Goal: Use online tool/utility: Utilize a website feature to perform a specific function

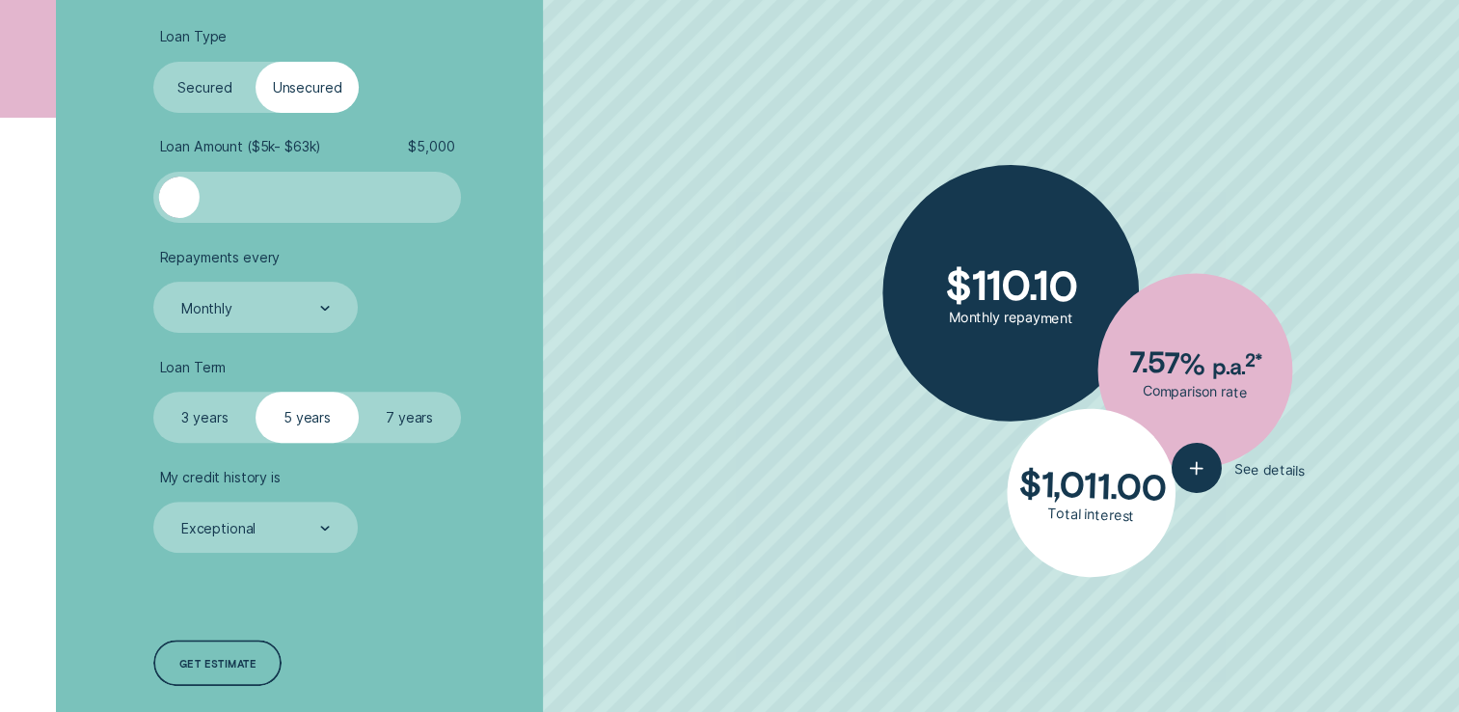
scroll to position [579, 0]
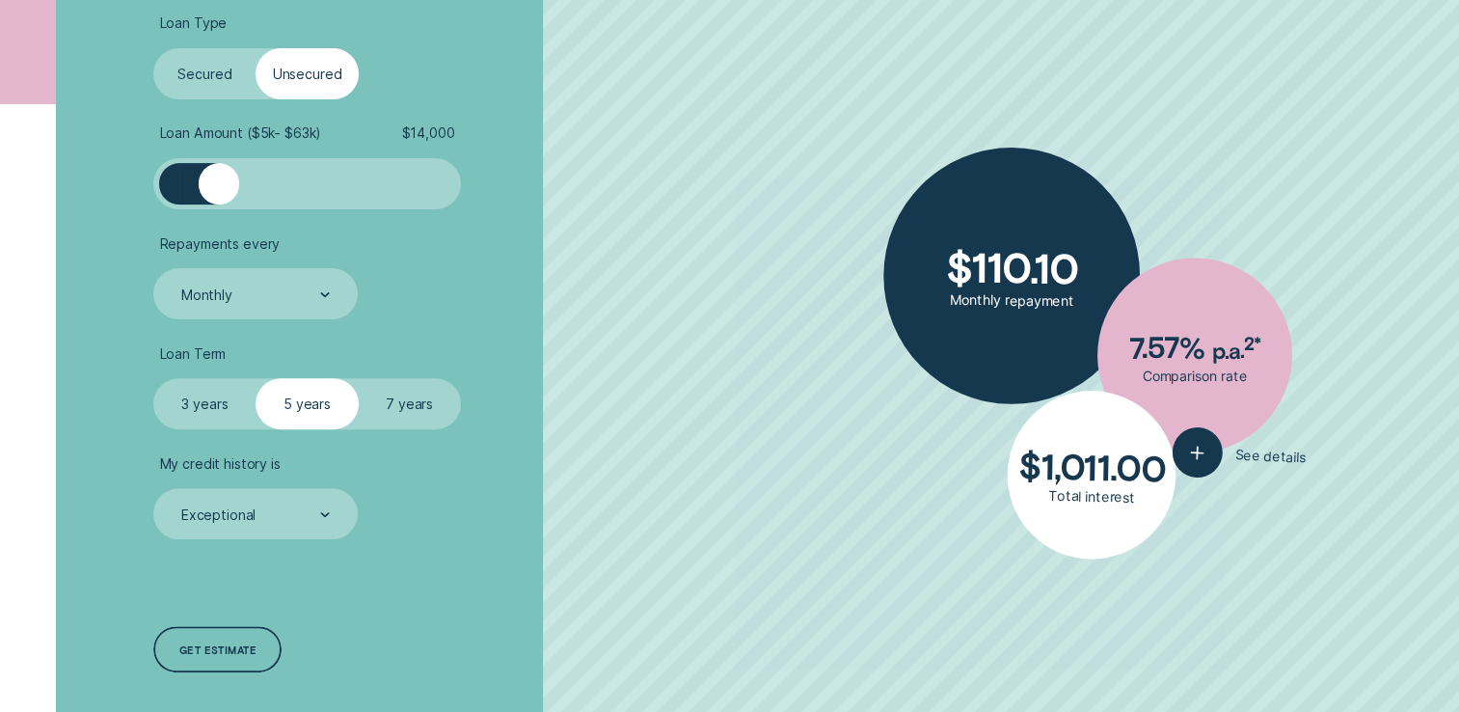
click at [220, 181] on div at bounding box center [307, 183] width 256 height 41
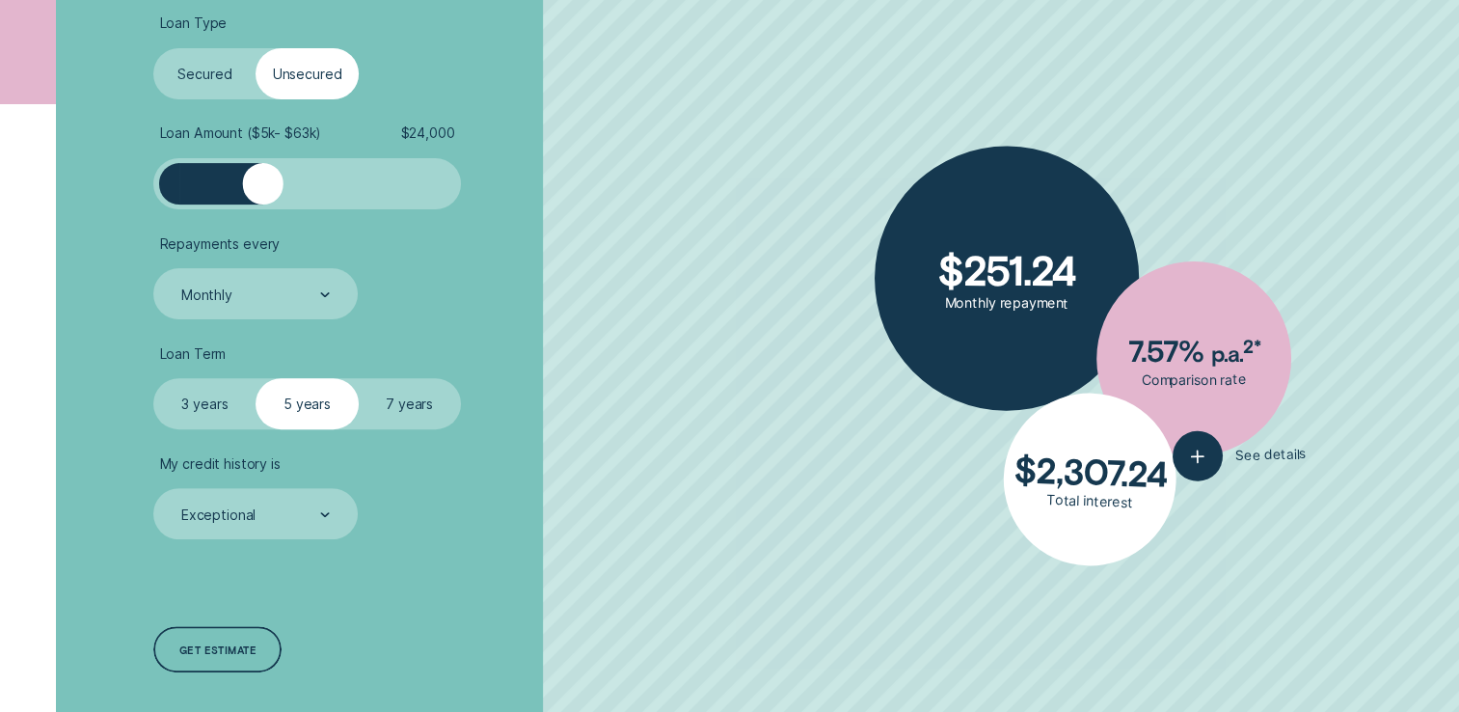
click at [263, 175] on div at bounding box center [307, 183] width 256 height 41
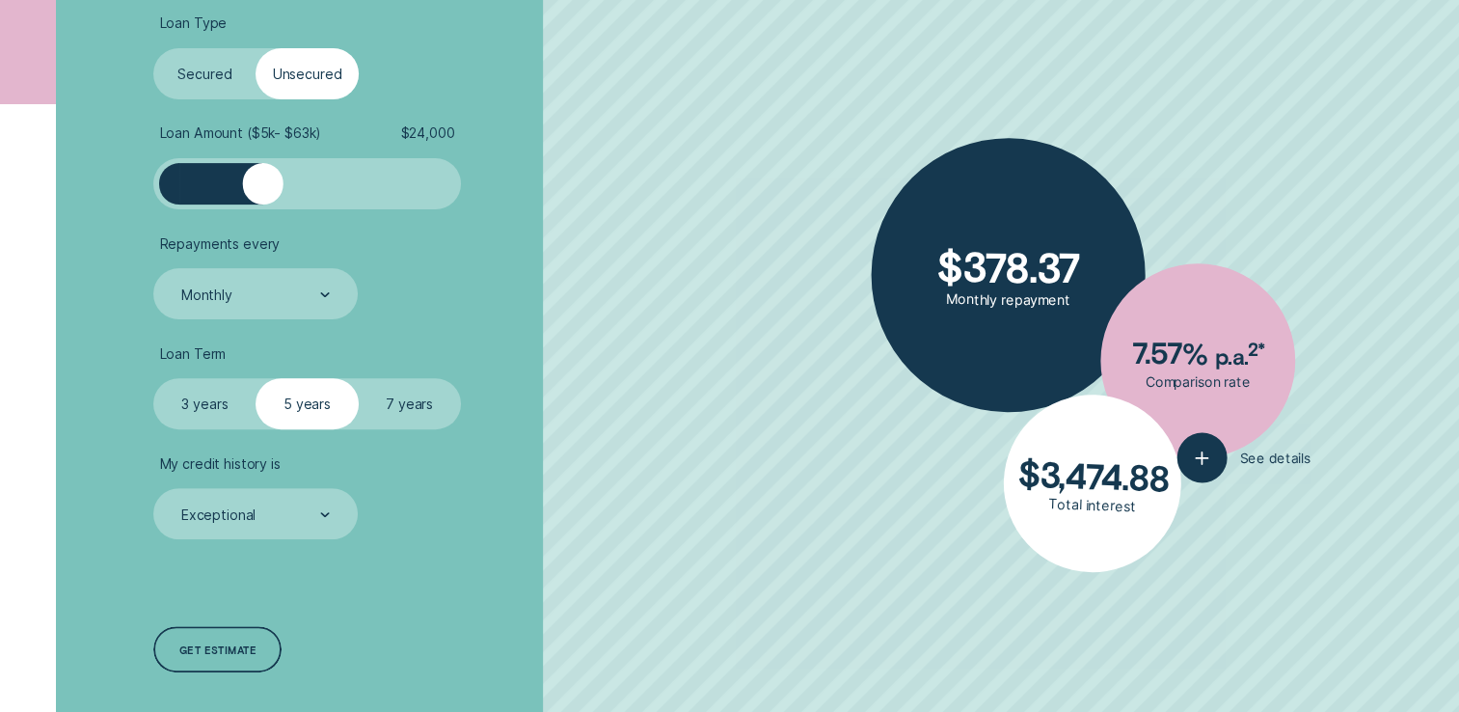
click at [313, 162] on div at bounding box center [306, 183] width 307 height 51
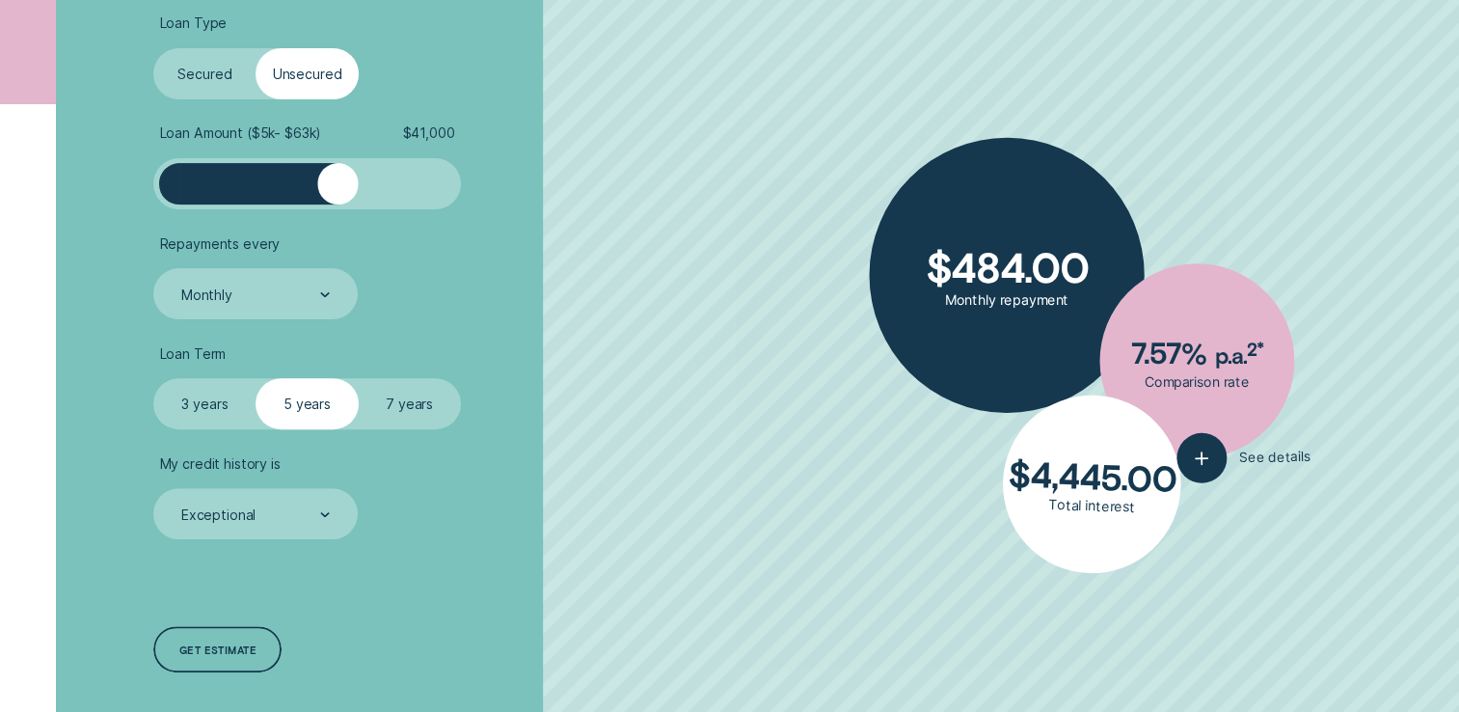
click at [337, 169] on div at bounding box center [307, 183] width 256 height 41
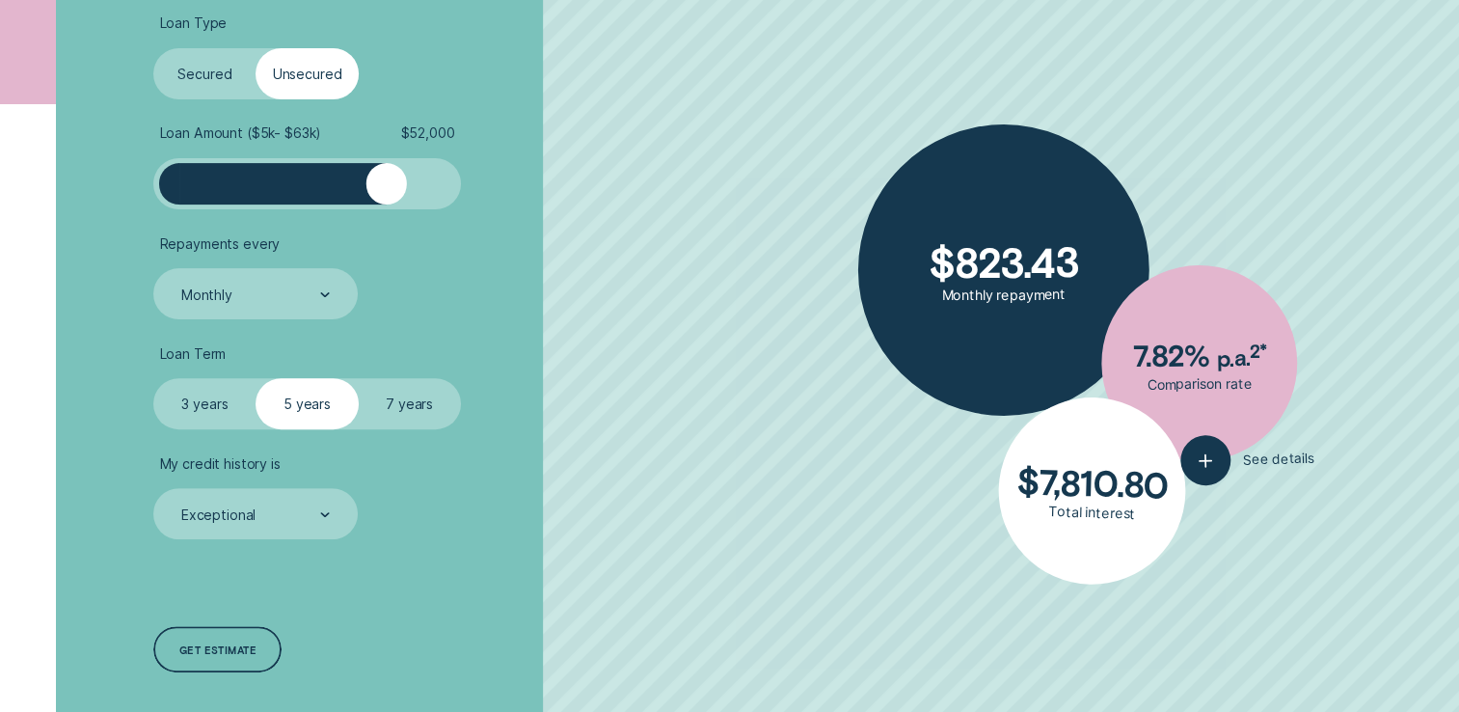
click at [387, 172] on div at bounding box center [307, 183] width 256 height 41
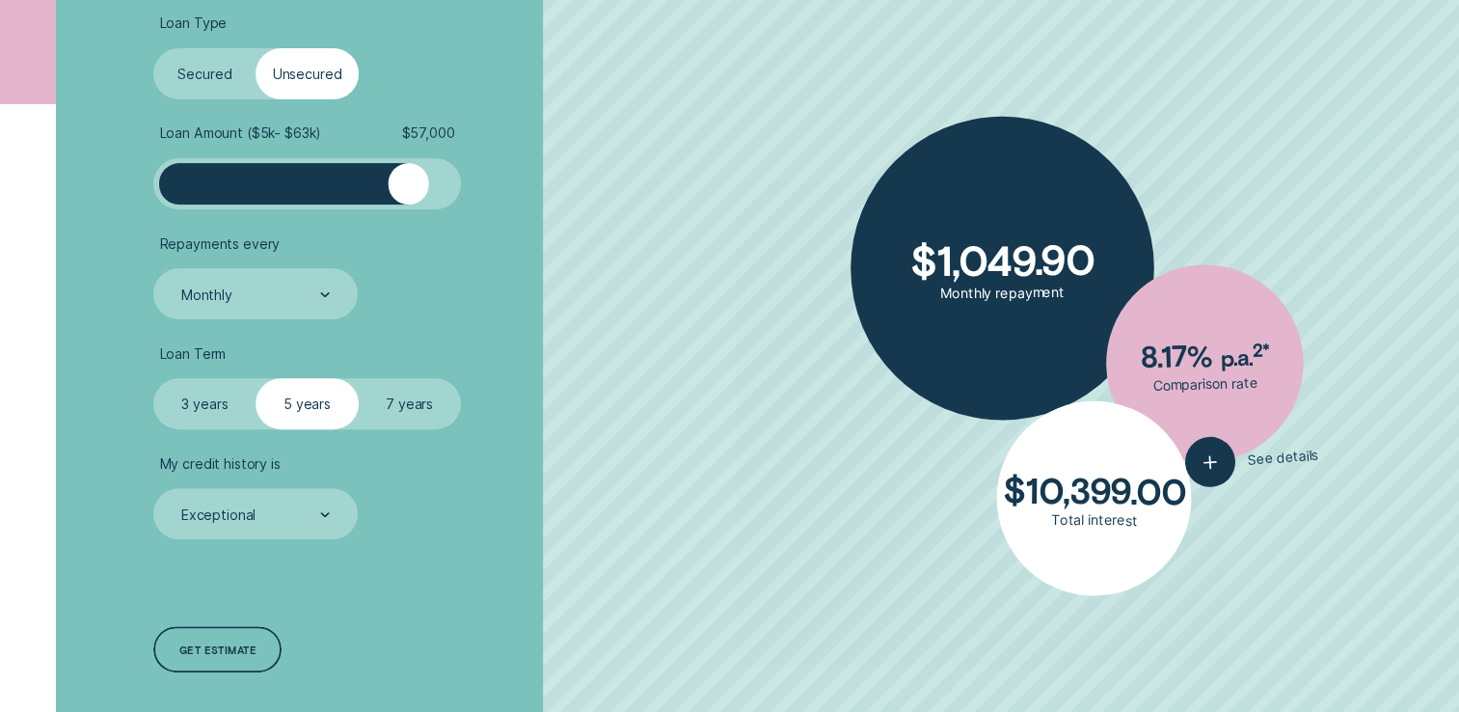
click at [407, 172] on div at bounding box center [307, 183] width 256 height 41
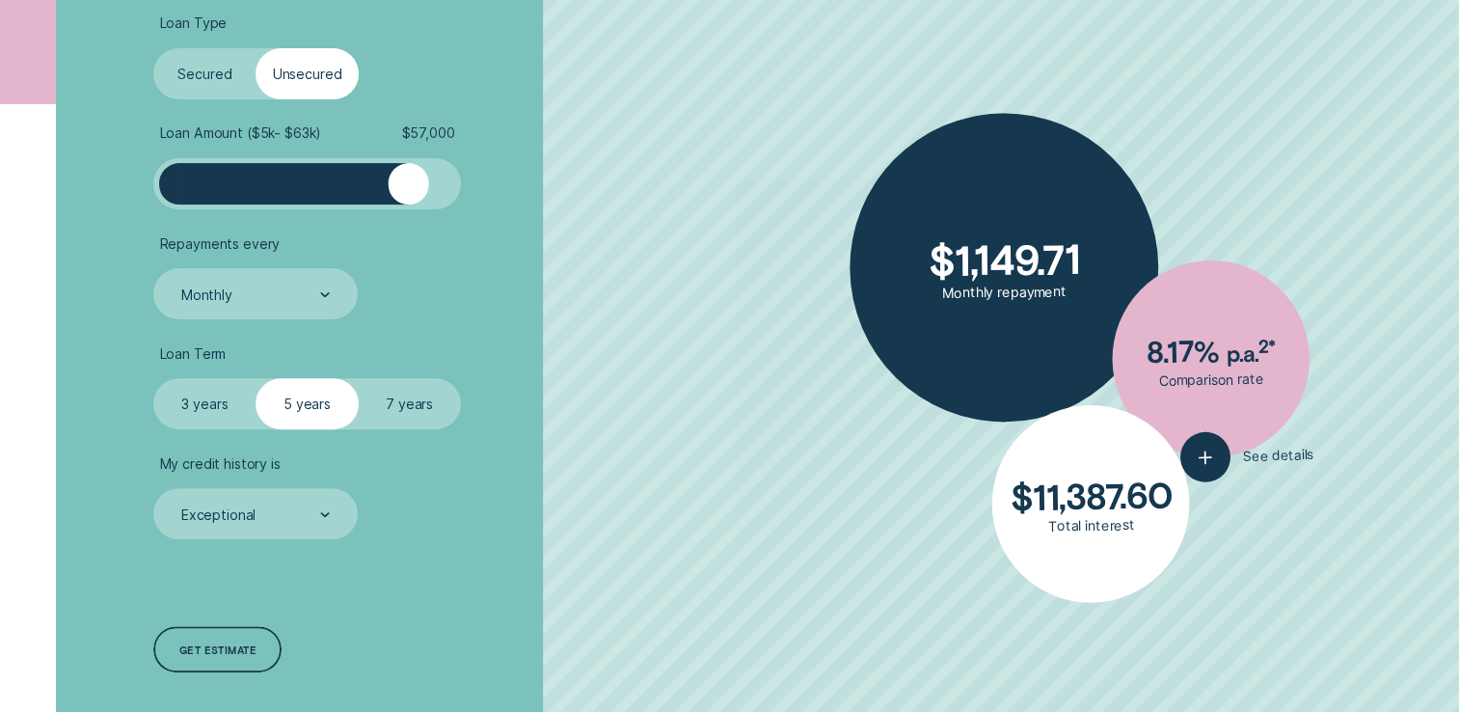
click at [416, 399] on label "7 years" at bounding box center [410, 403] width 102 height 51
click at [359, 378] on input "7 years" at bounding box center [359, 378] width 0 height 0
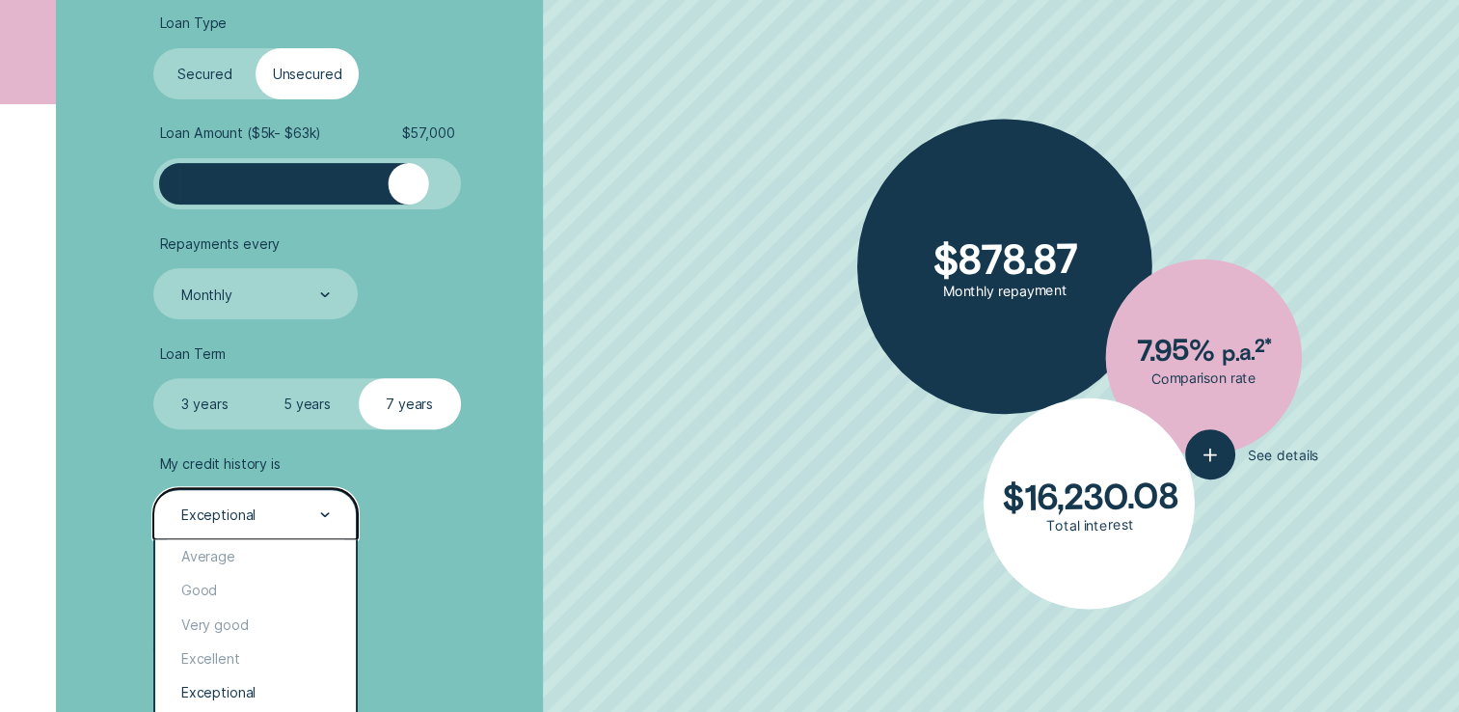
click at [329, 513] on icon at bounding box center [325, 514] width 7 height 3
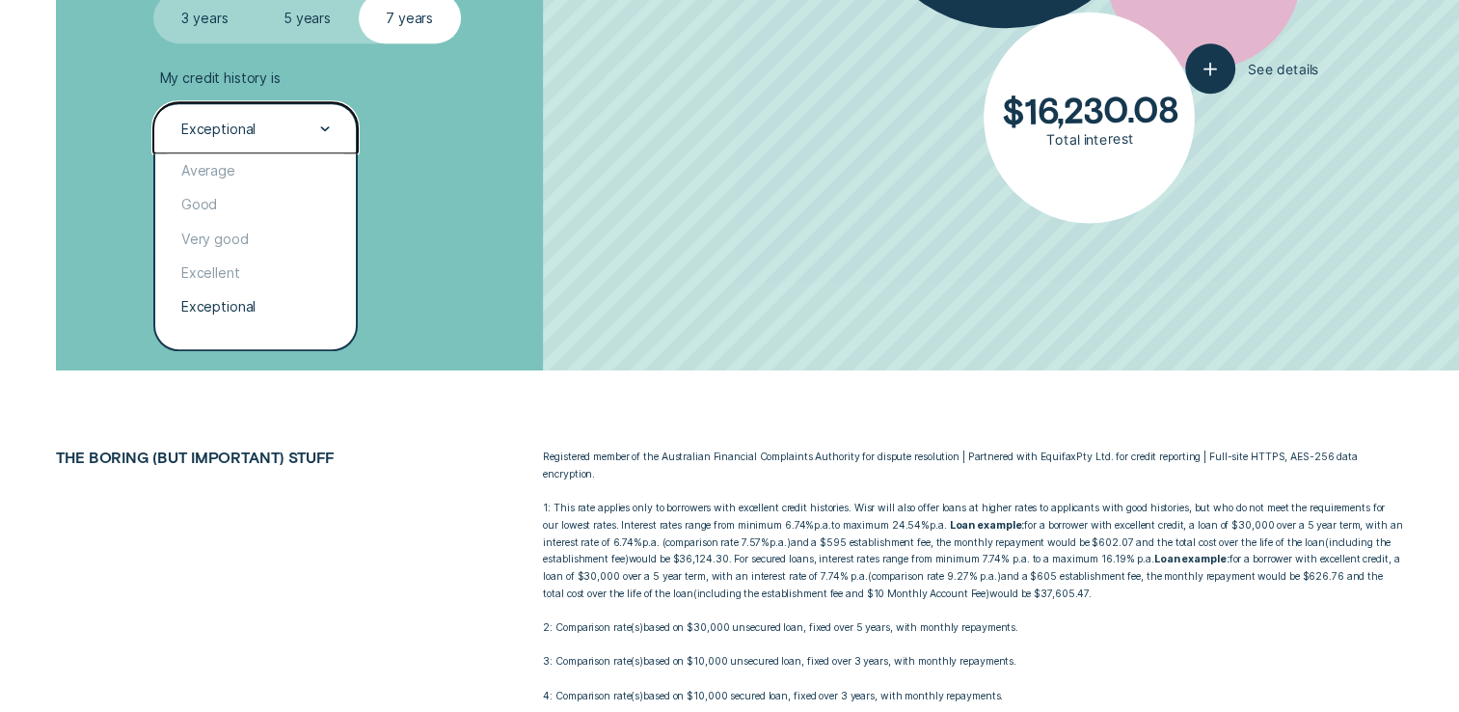
scroll to position [341, 0]
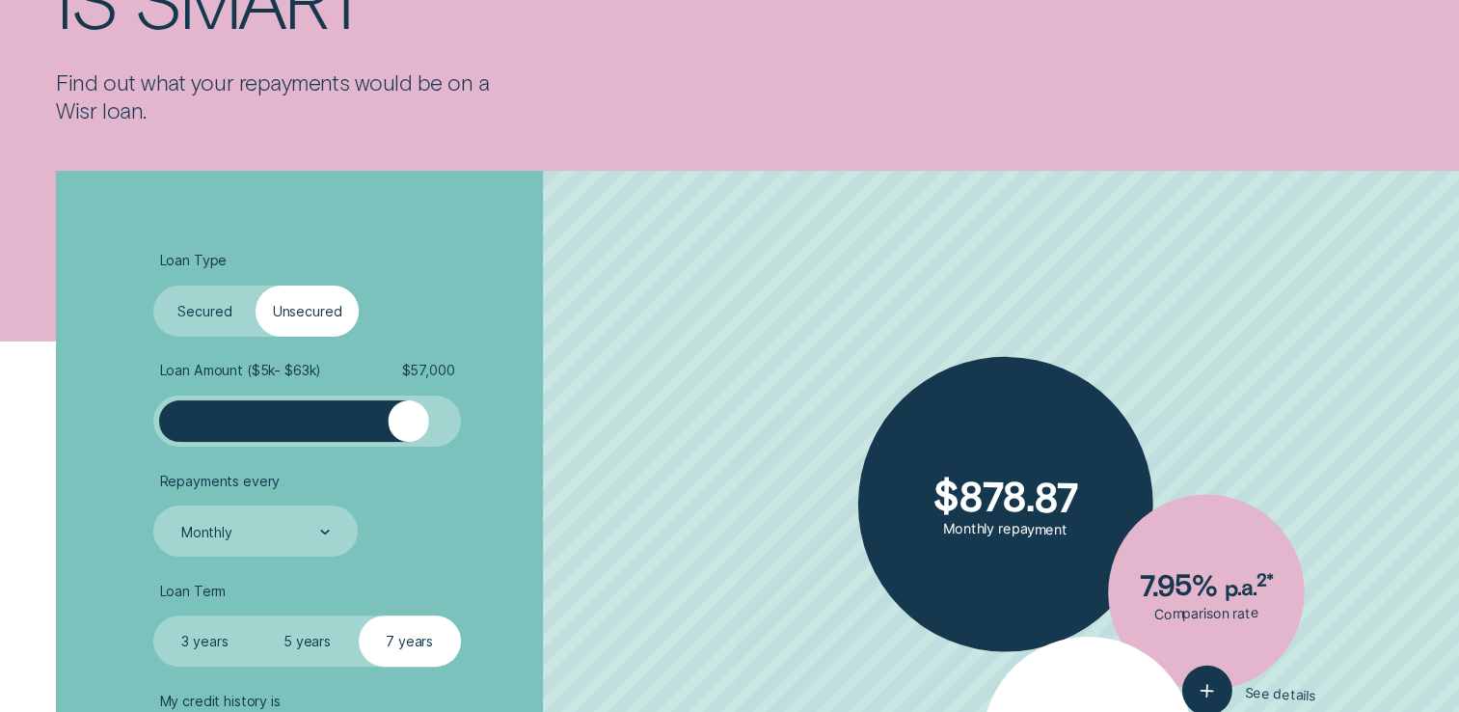
click at [312, 650] on label "5 years" at bounding box center [307, 640] width 102 height 51
click at [256, 615] on input "5 years" at bounding box center [256, 615] width 0 height 0
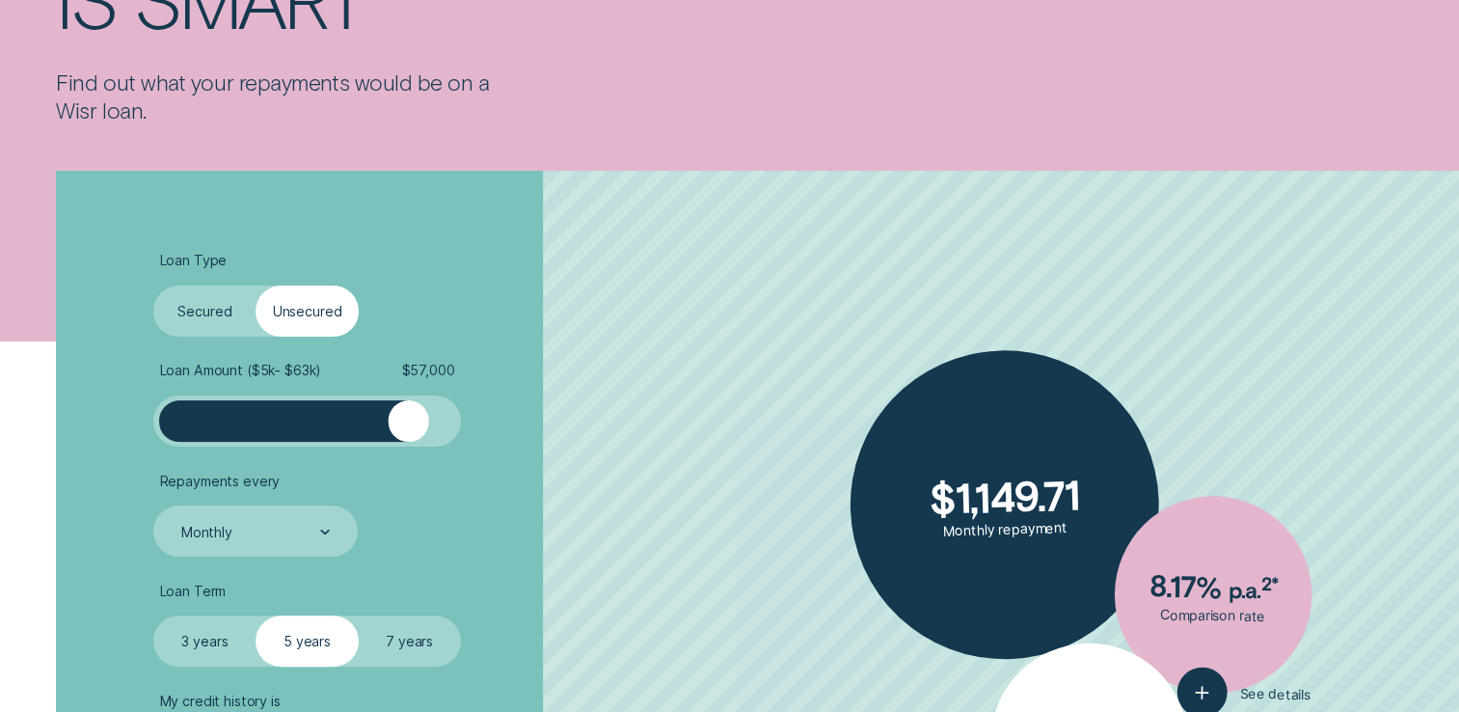
click at [408, 651] on label "7 years" at bounding box center [410, 640] width 102 height 51
click at [359, 615] on input "7 years" at bounding box center [359, 615] width 0 height 0
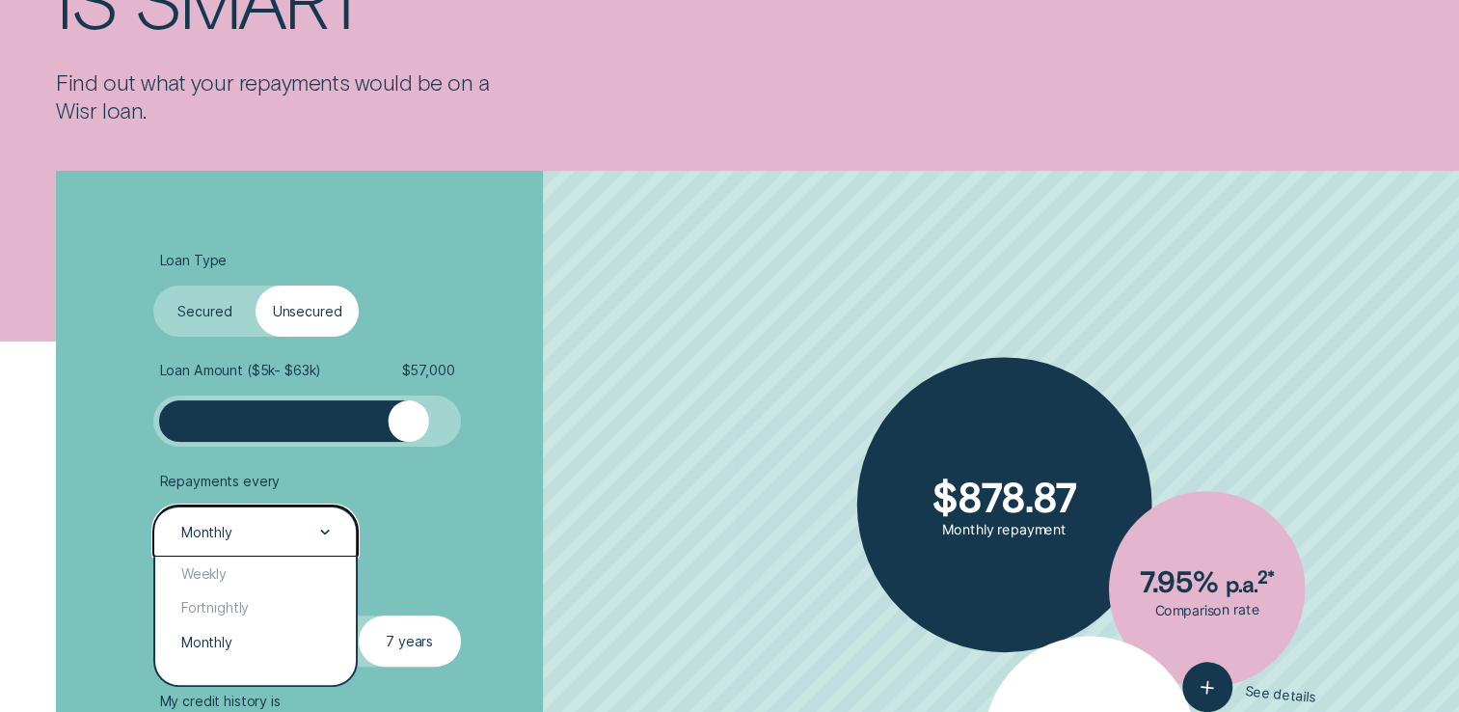
click at [326, 527] on div at bounding box center [325, 531] width 10 height 49
click at [264, 608] on div "Fortnightly" at bounding box center [255, 607] width 200 height 34
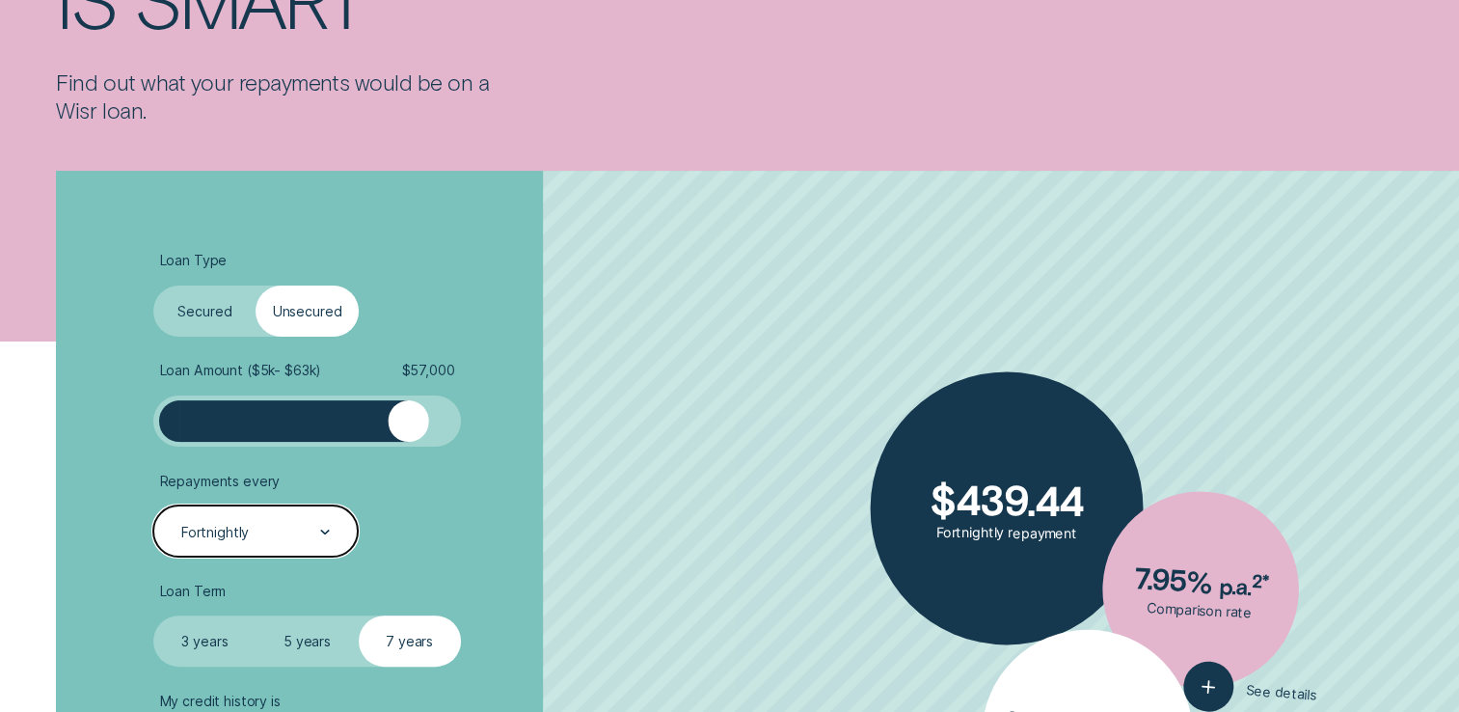
click at [313, 638] on label "5 years" at bounding box center [307, 640] width 102 height 51
click at [256, 615] on input "5 years" at bounding box center [256, 615] width 0 height 0
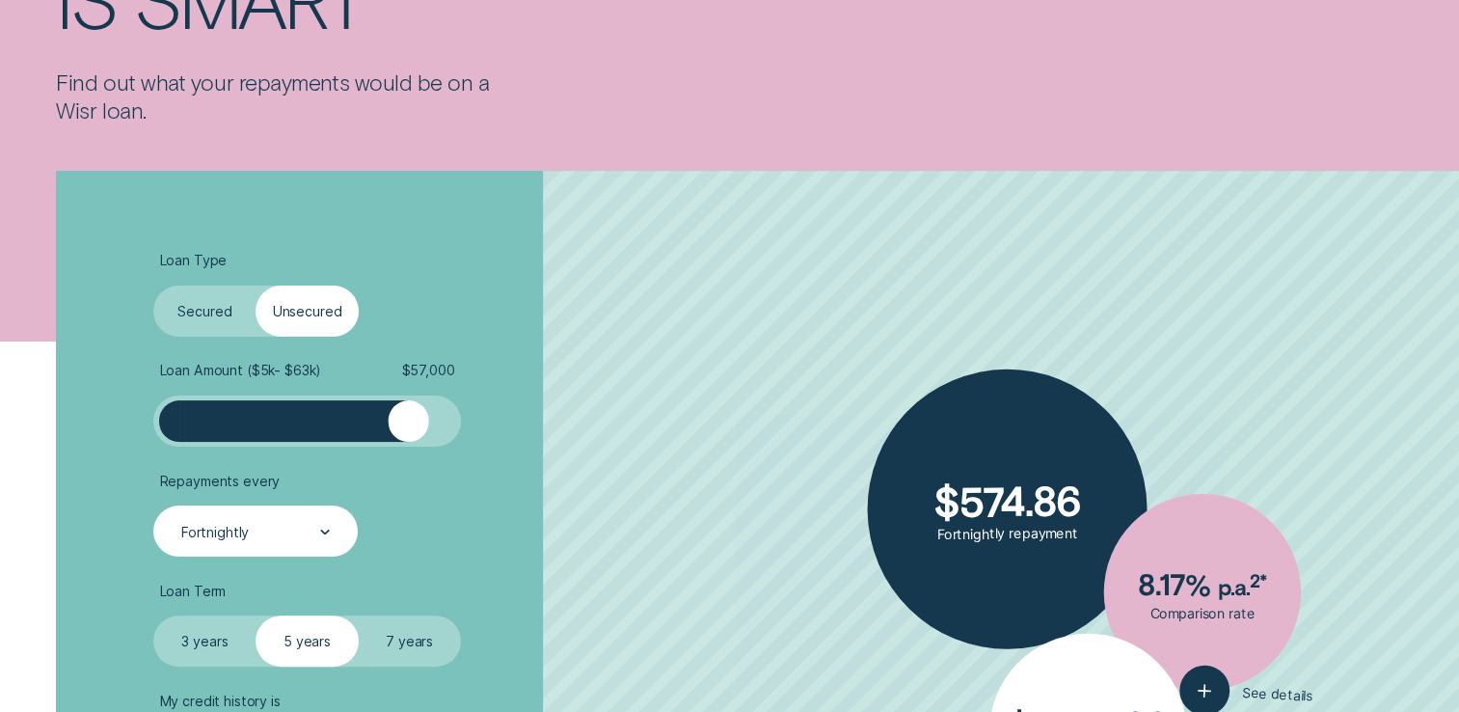
click at [220, 628] on label "3 years" at bounding box center [204, 640] width 102 height 51
click at [153, 615] on input "3 years" at bounding box center [153, 615] width 0 height 0
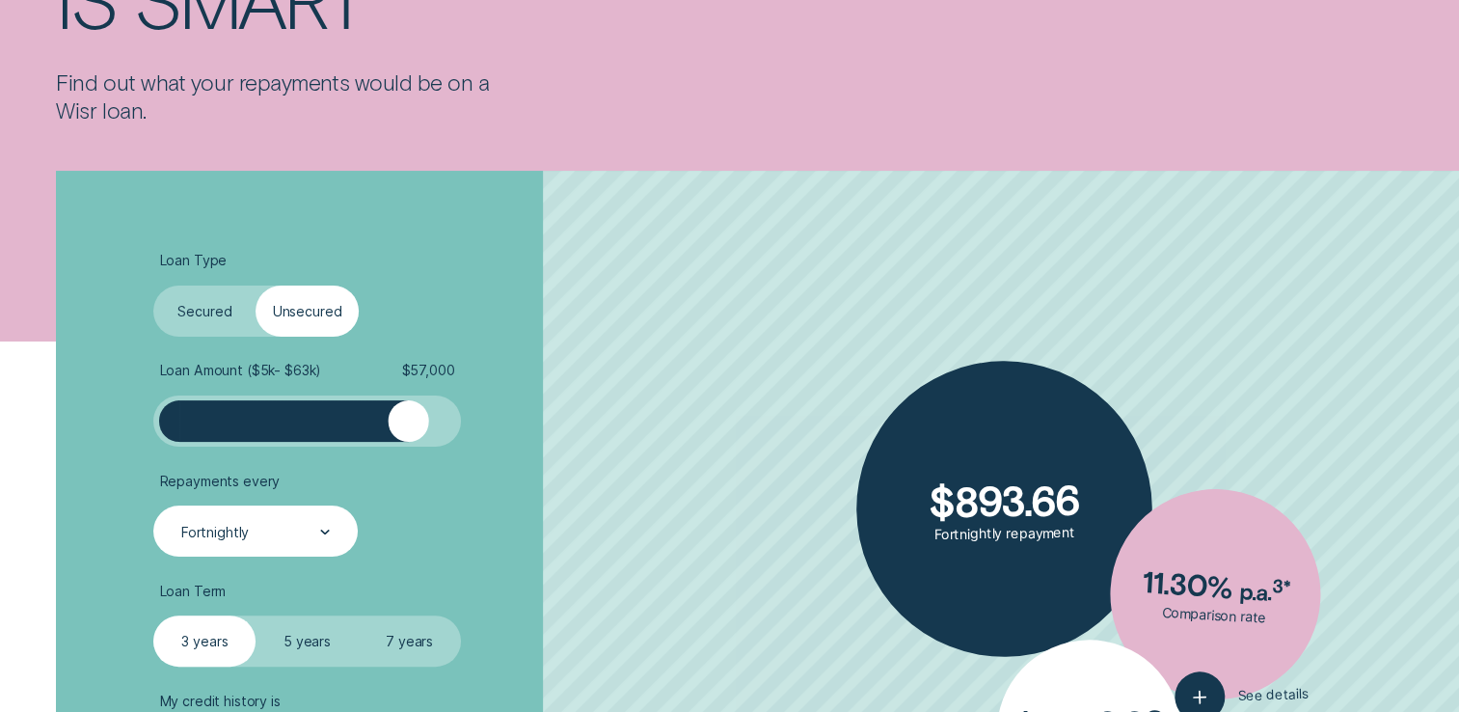
click at [427, 635] on label "7 years" at bounding box center [410, 640] width 102 height 51
click at [359, 615] on input "7 years" at bounding box center [359, 615] width 0 height 0
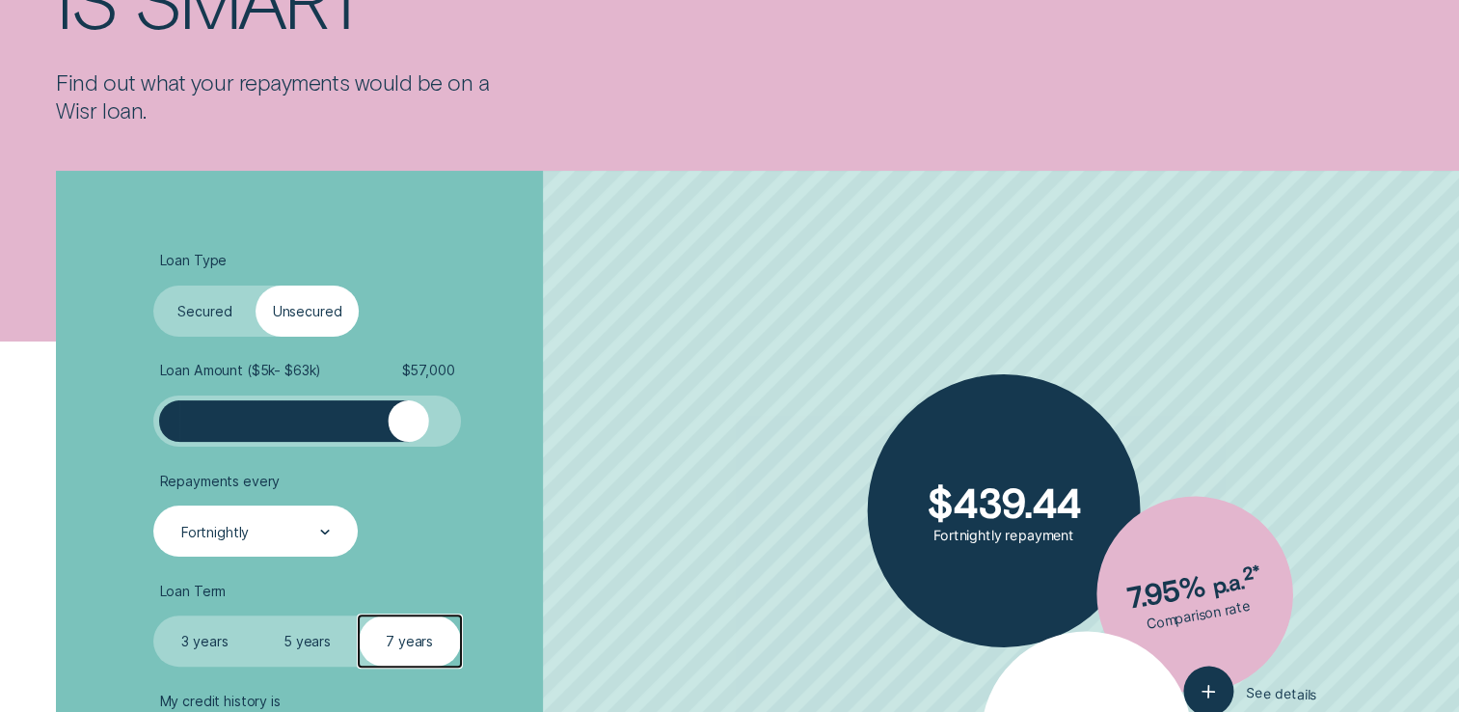
scroll to position [965, 0]
